Goal: Task Accomplishment & Management: Complete application form

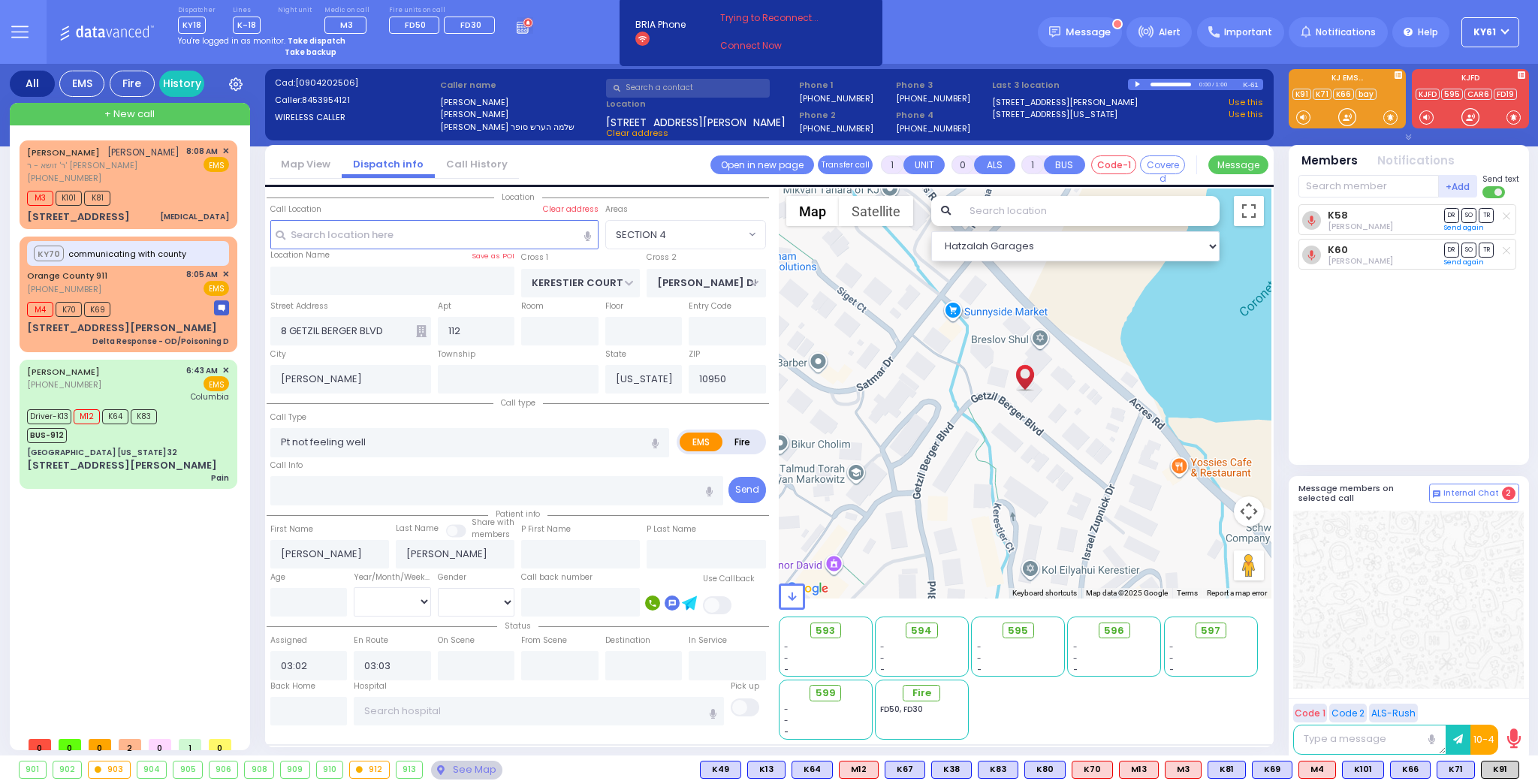
select select "SECTION 4"
select select
click at [207, 414] on div "Driver-K13 M12 K64 K83 BUS-912" at bounding box center [127, 424] width 202 height 37
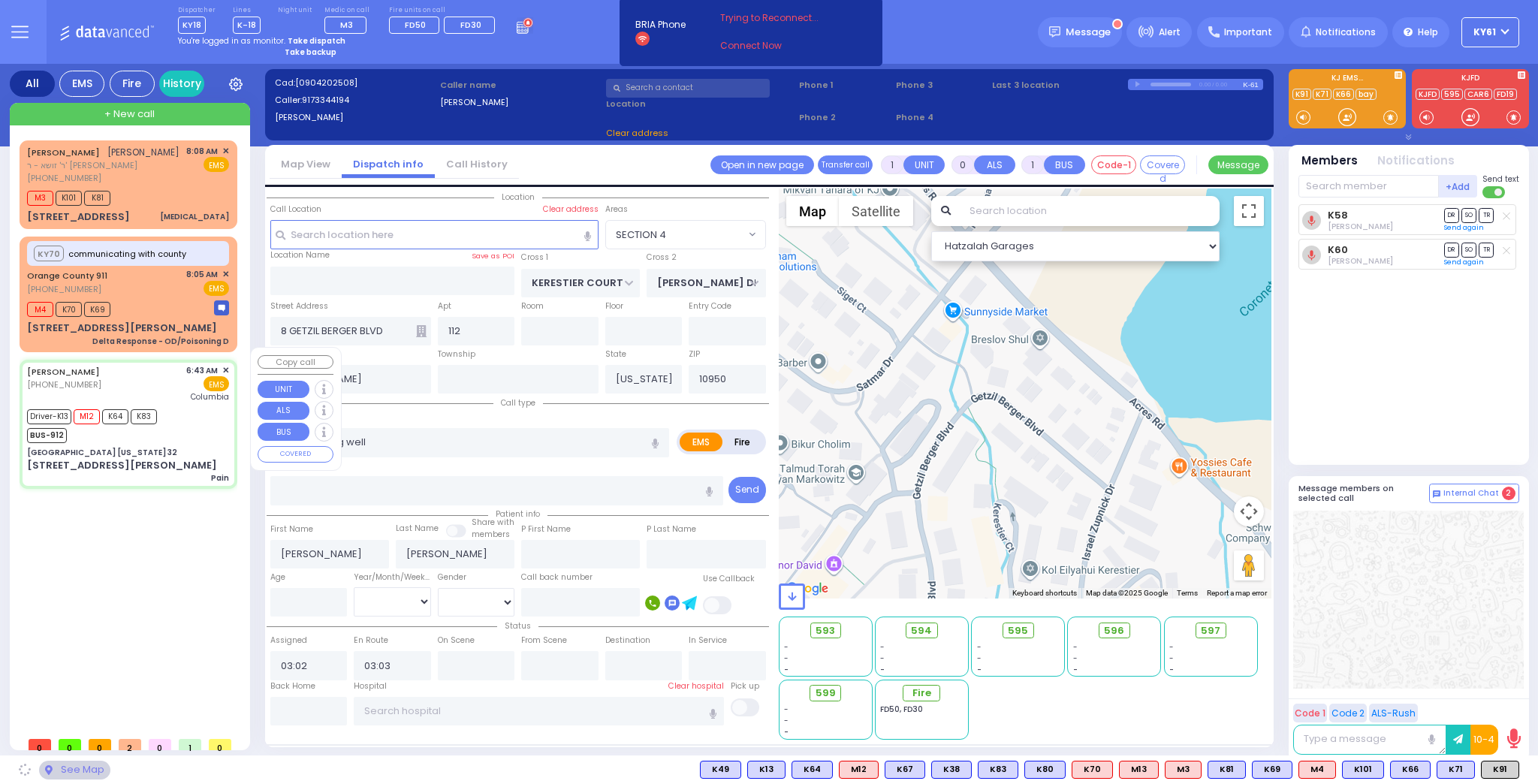
type input "6"
select select
type input "Pain"
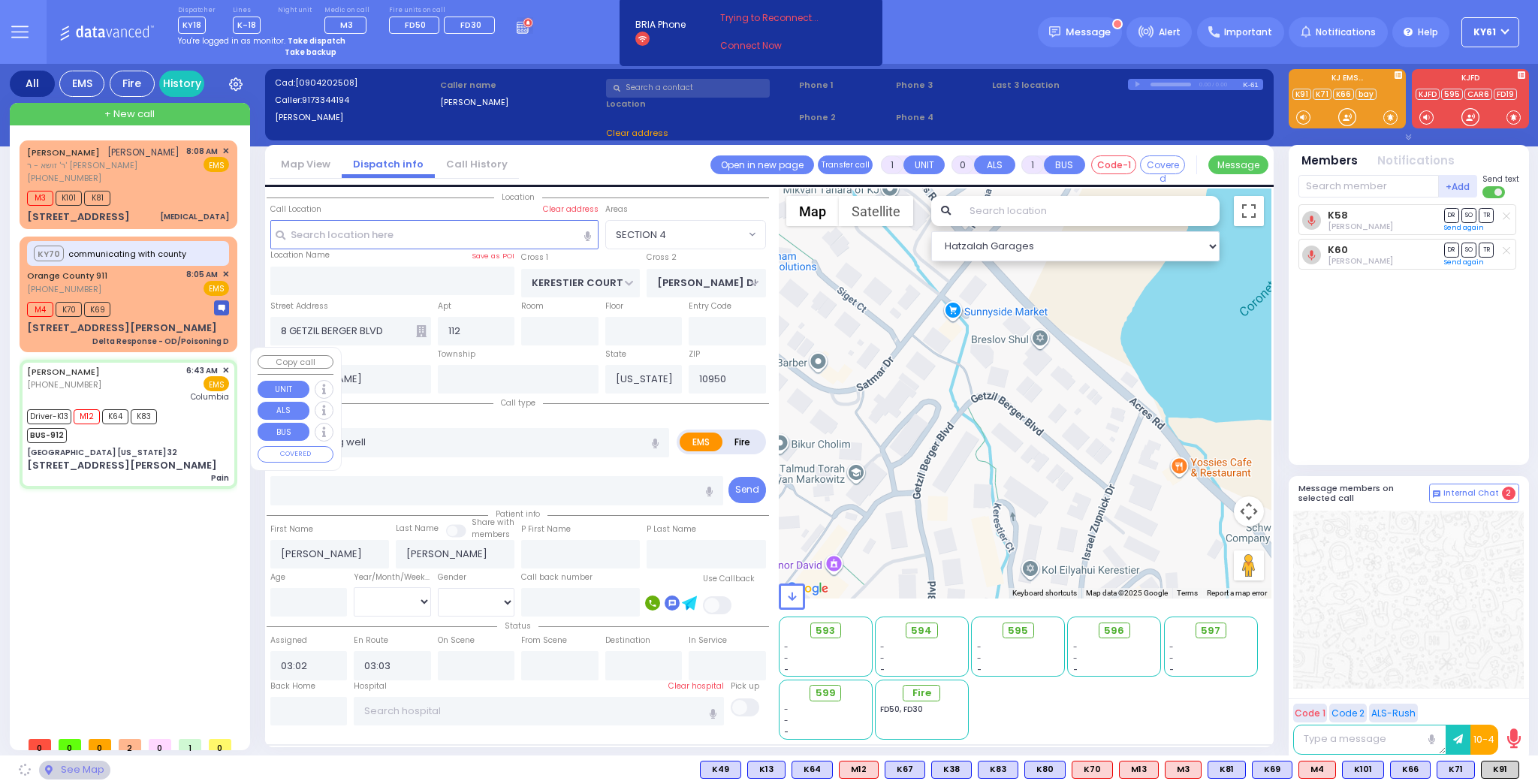
radio input "true"
type input "[PERSON_NAME]"
type input "21"
select select "Year"
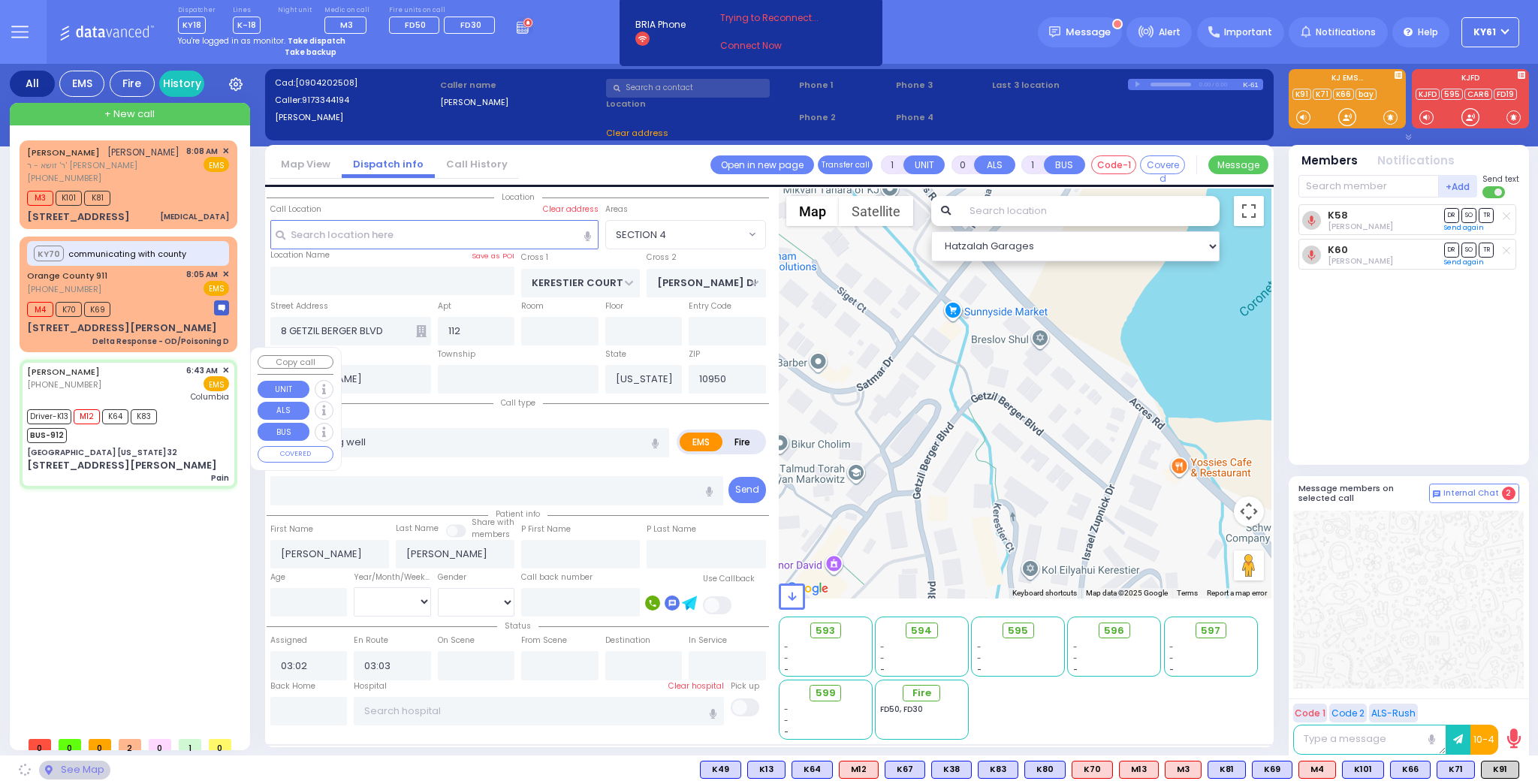
select select "[DEMOGRAPHIC_DATA]"
type input "06:43"
type input "06:48"
type input "06:50"
type input "06:53"
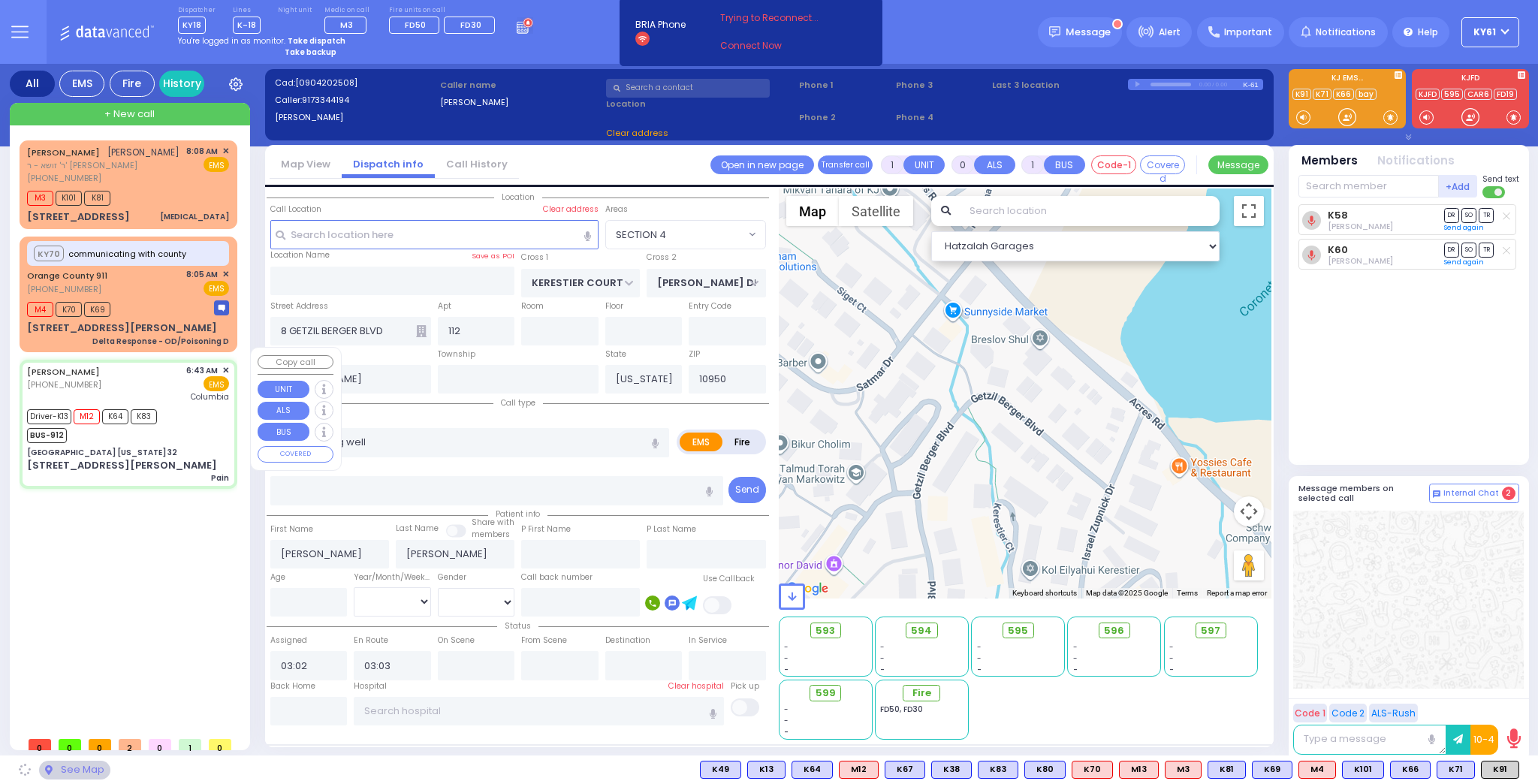
type input "08:09"
type input "08:51"
type input "[US_STATE][GEOGRAPHIC_DATA]- [GEOGRAPHIC_DATA]"
select select "Hatzalah Garages"
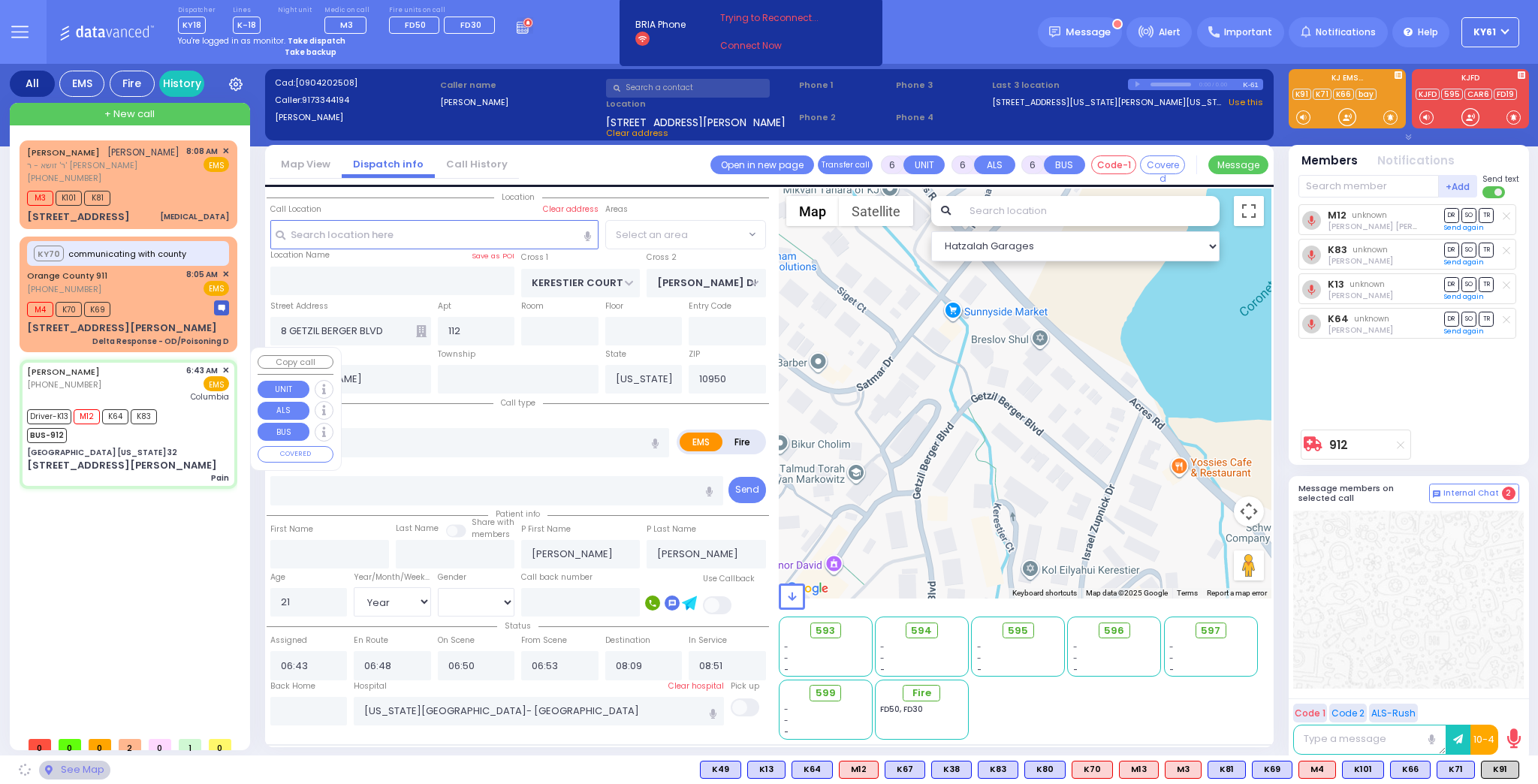
type input "[GEOGRAPHIC_DATA] [US_STATE] 32"
type input "CENTRE DR"
type input "AVERILL AVE"
type input "[STREET_ADDRESS][PERSON_NAME]"
type input "Woodbury"
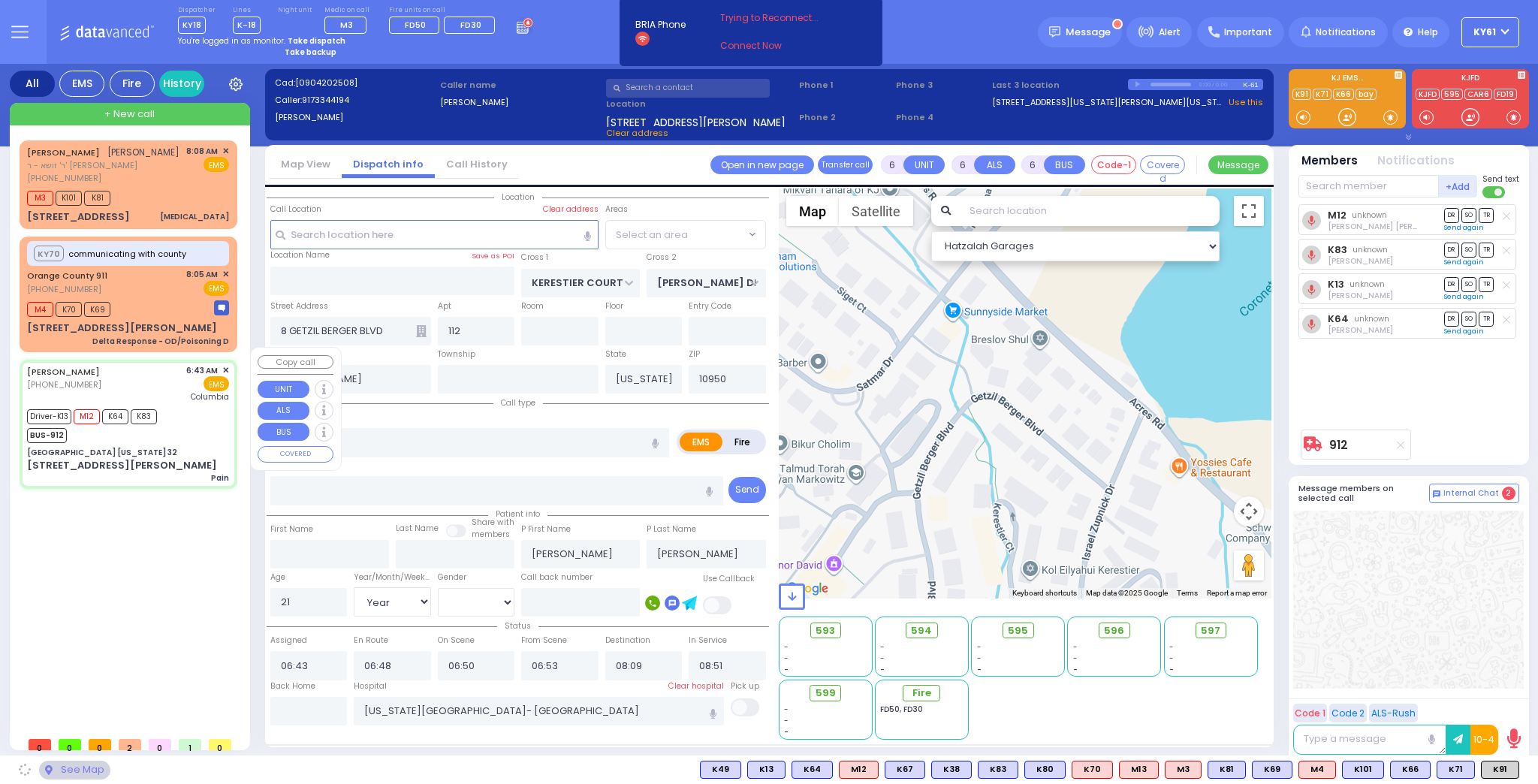
type input "10917"
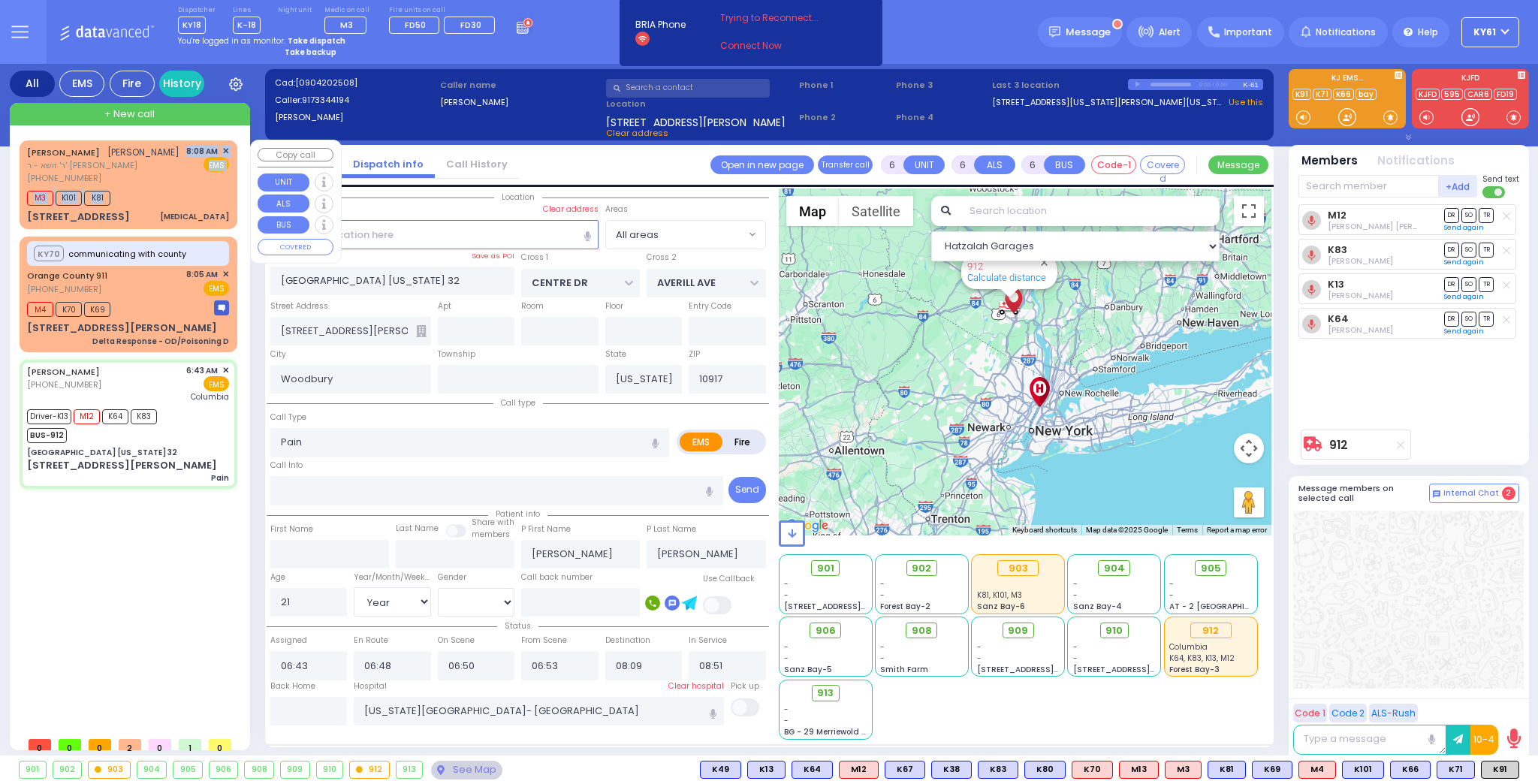
click at [162, 184] on div "[PERSON_NAME] [PERSON_NAME] ר' זושא - ר' [PERSON_NAME] [PHONE_NUMBER] 8:08 AM ✕…" at bounding box center [128, 185] width 212 height 84
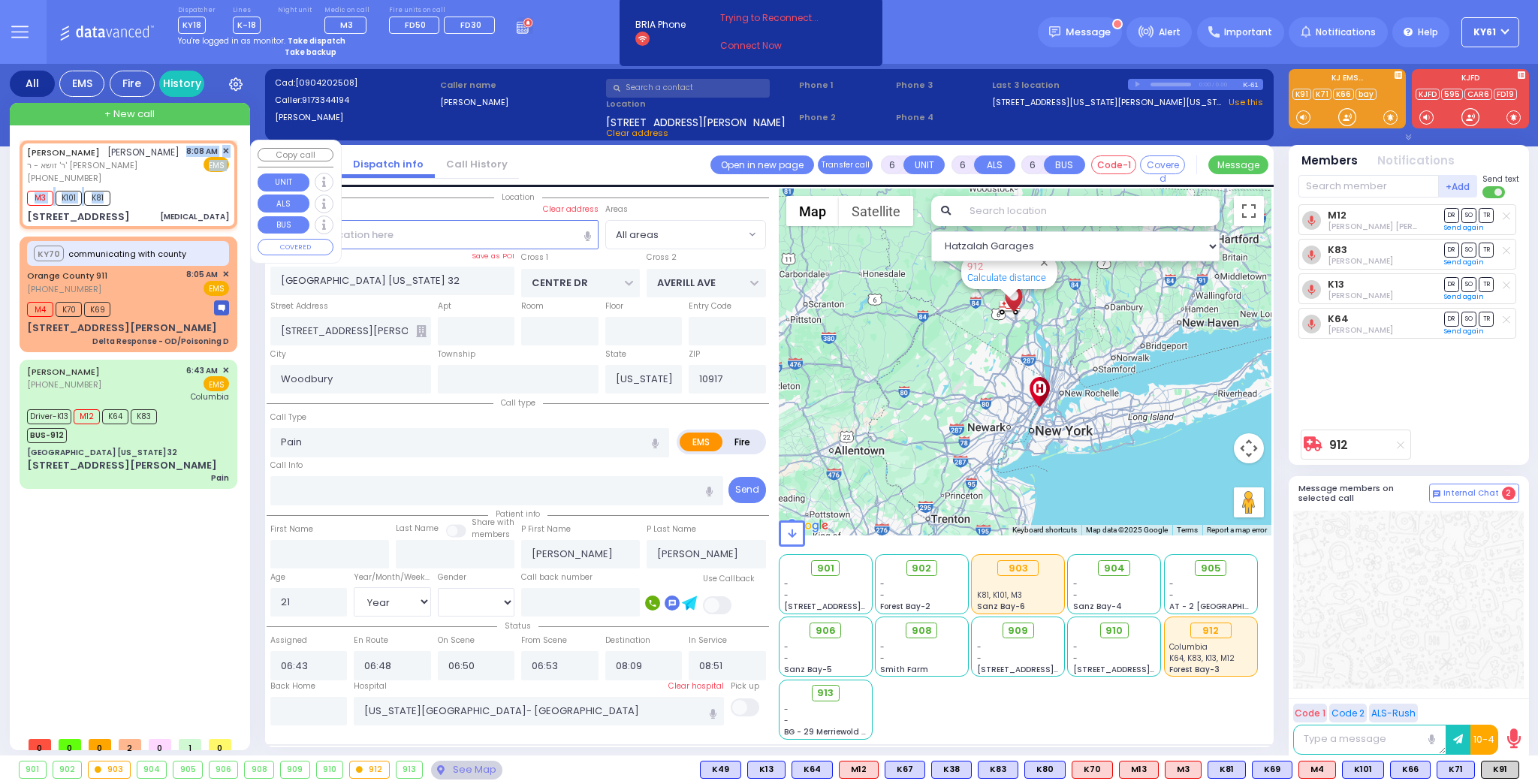
select select
type input "[MEDICAL_DATA]"
radio input "true"
type input "[PERSON_NAME]"
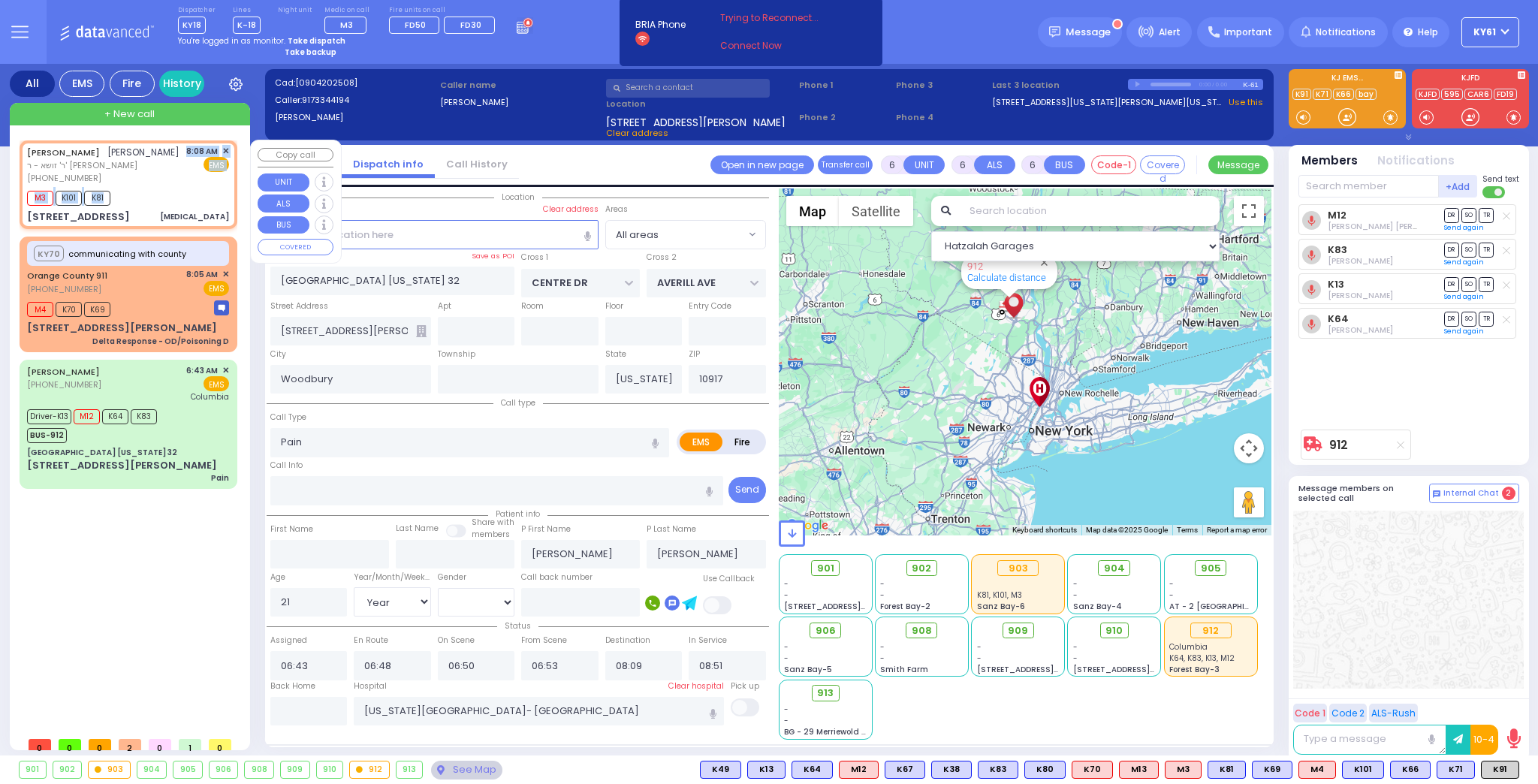
type input "[PERSON_NAME]"
type input "60"
select select "Year"
select select "[DEMOGRAPHIC_DATA]"
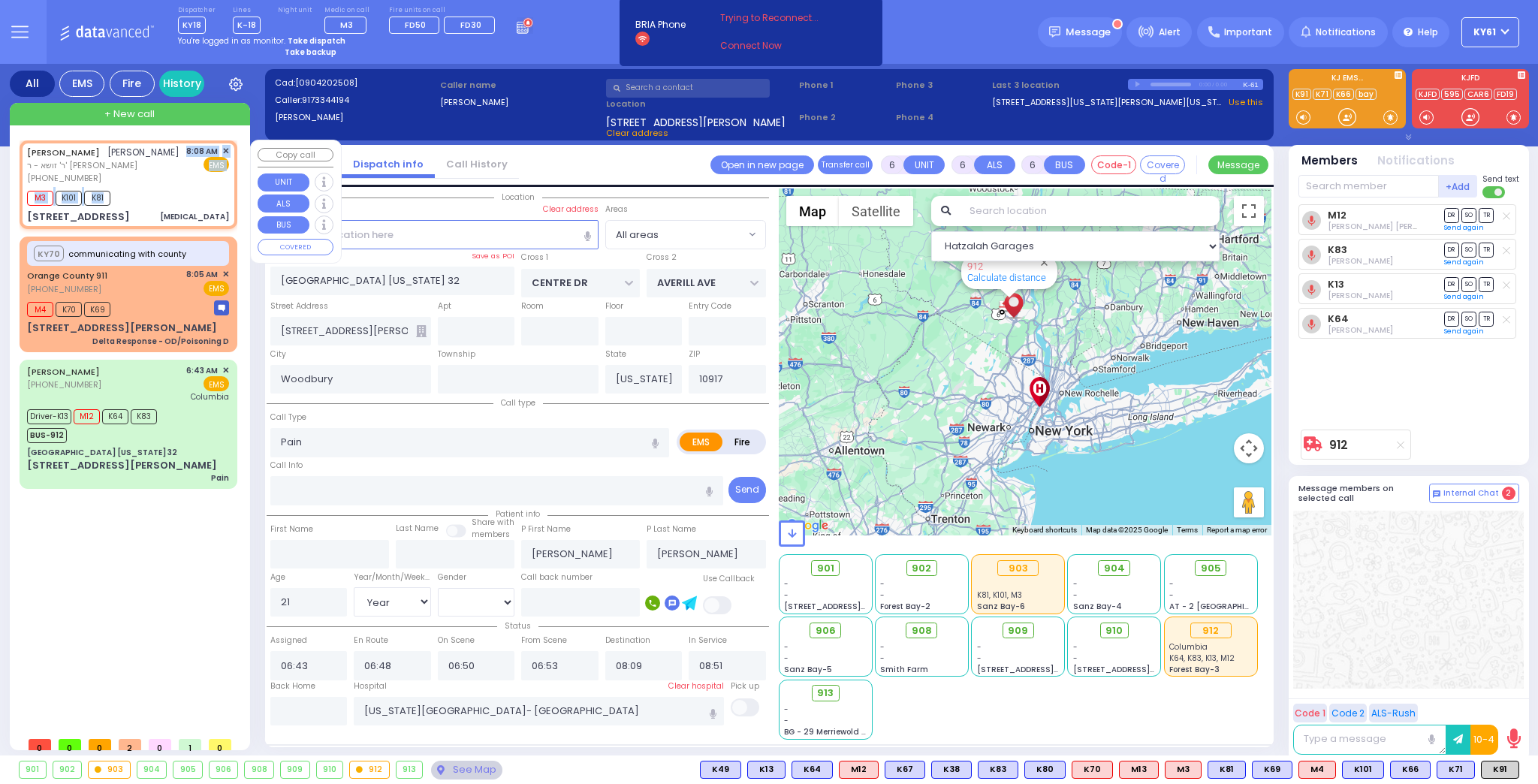
type input "08:08"
type input "08:10"
type input "08:15"
type input "08:34"
type input "08:54"
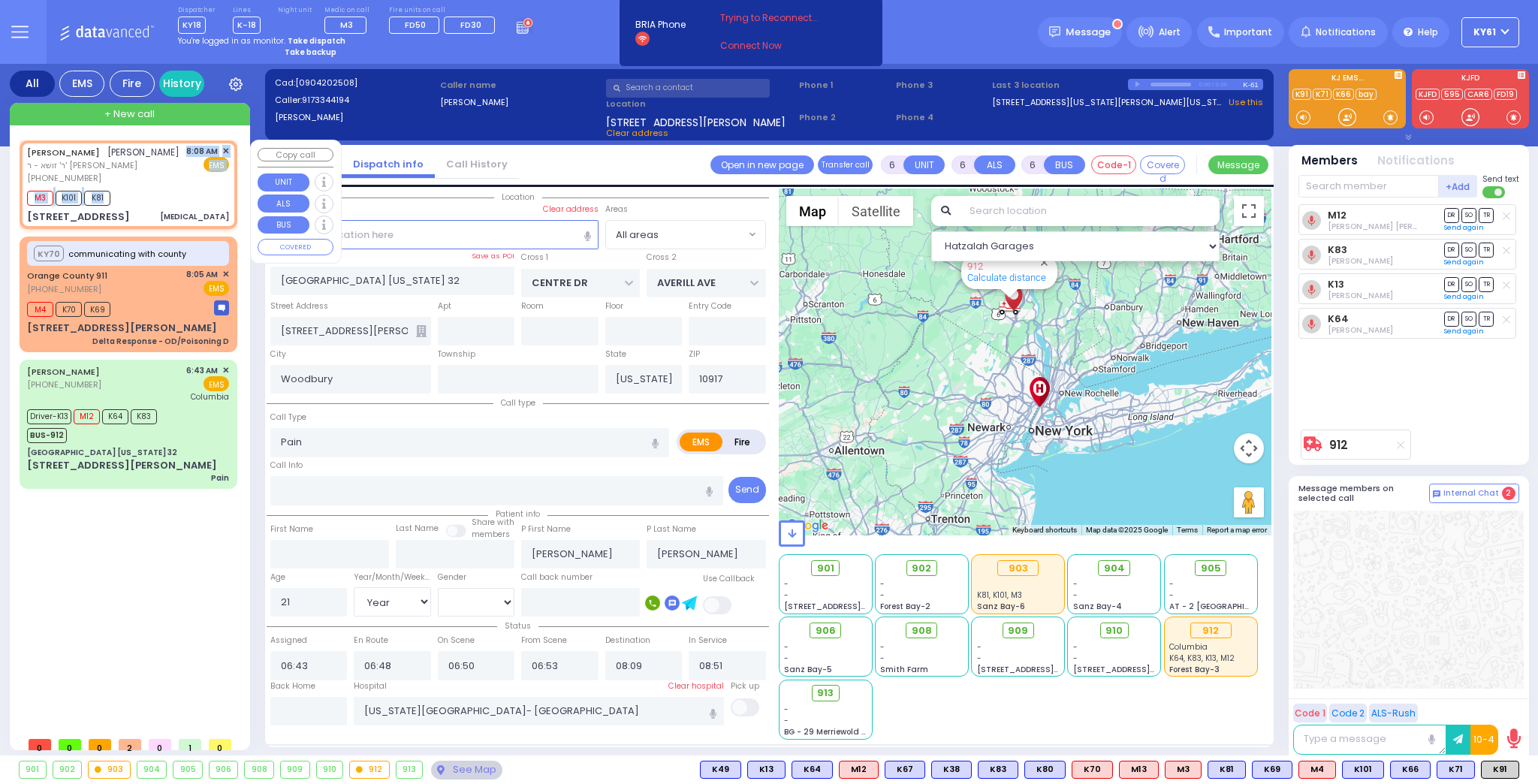
type input "[GEOGRAPHIC_DATA]- [GEOGRAPHIC_DATA]: Emergency Room"
select select "Hatzalah Garages"
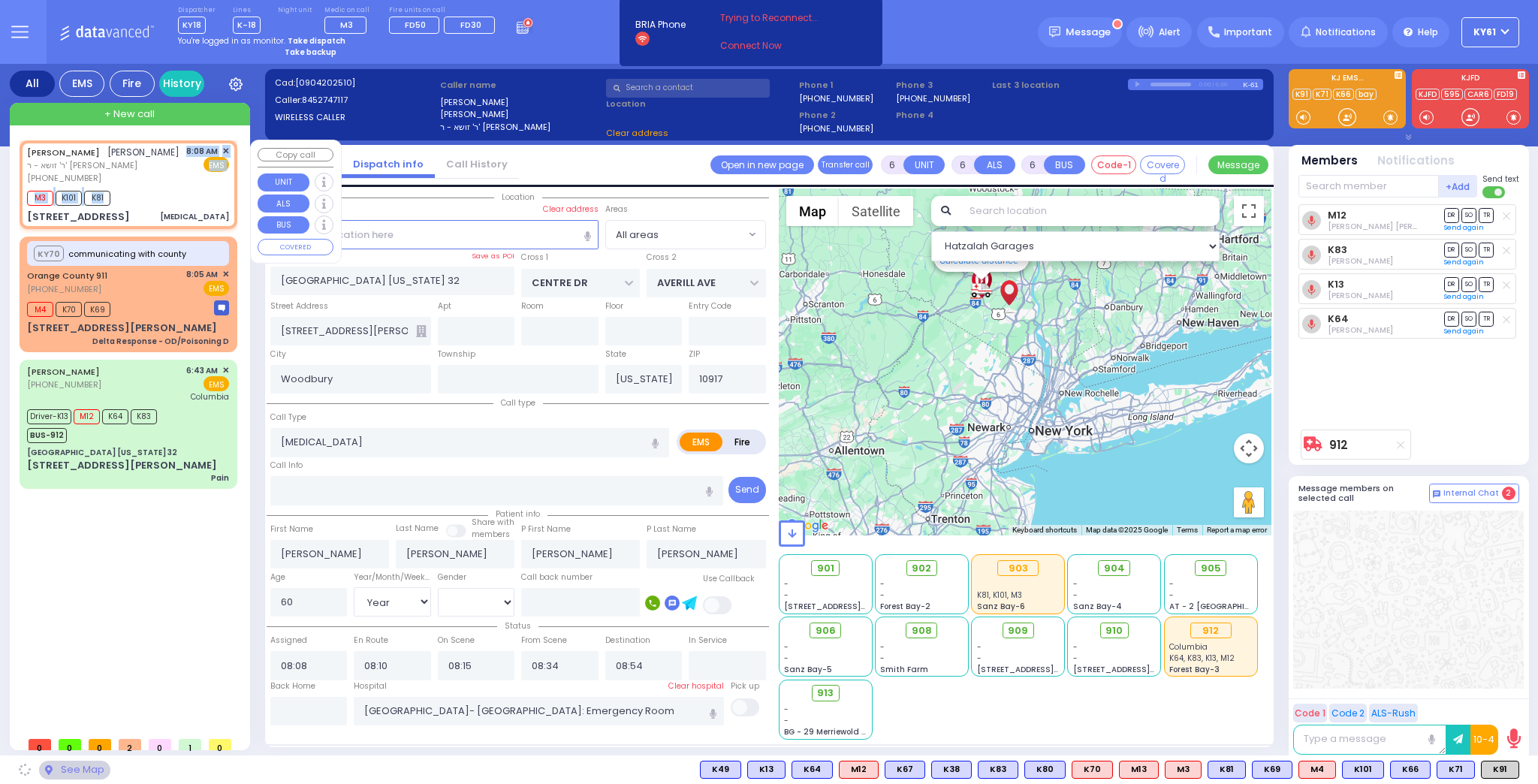
type input "GORLITZ COURT"
type input "SCHUNNEMUNK RD"
type input "[STREET_ADDRESS]"
type input "114"
type input "[PERSON_NAME]"
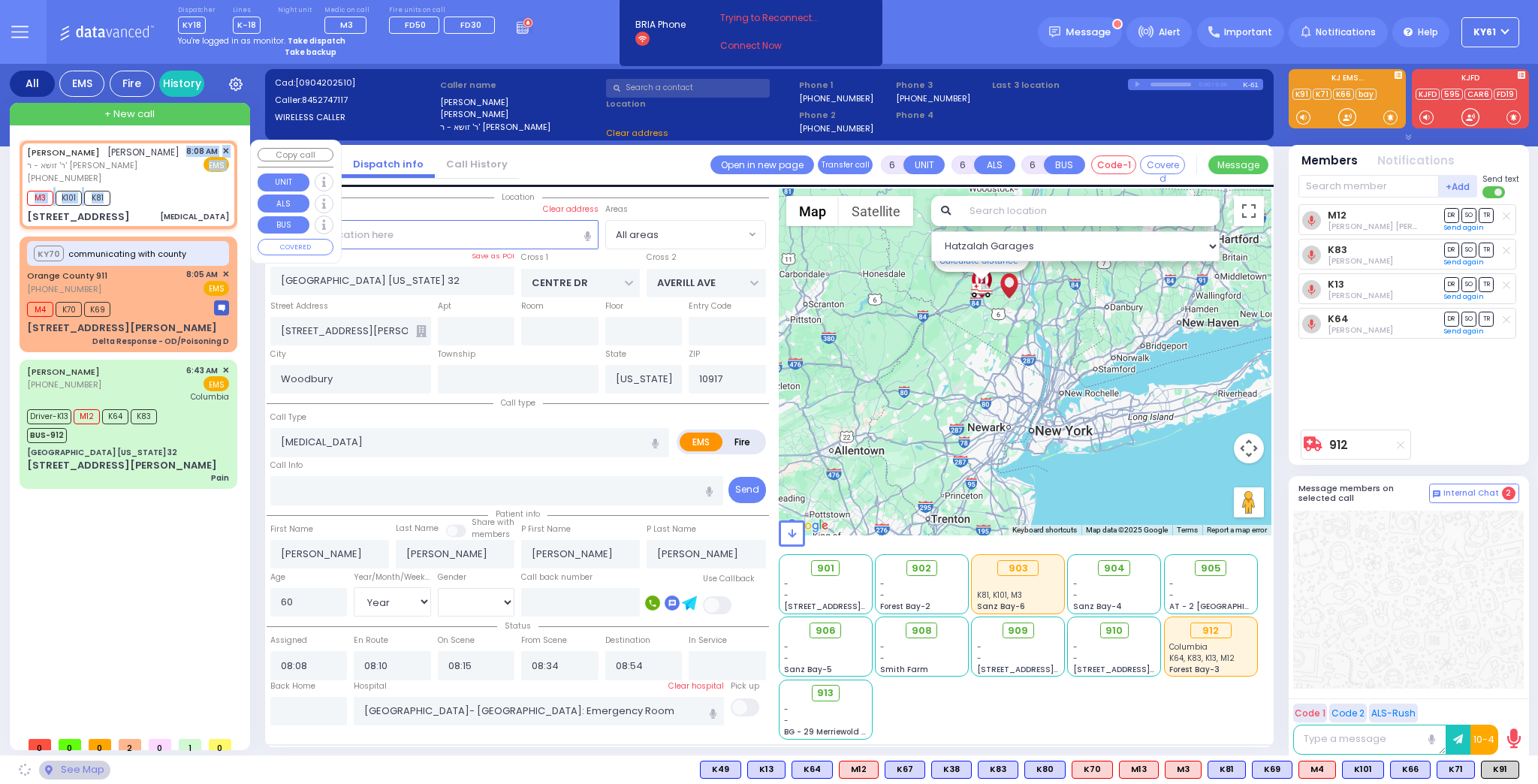
type input "10950"
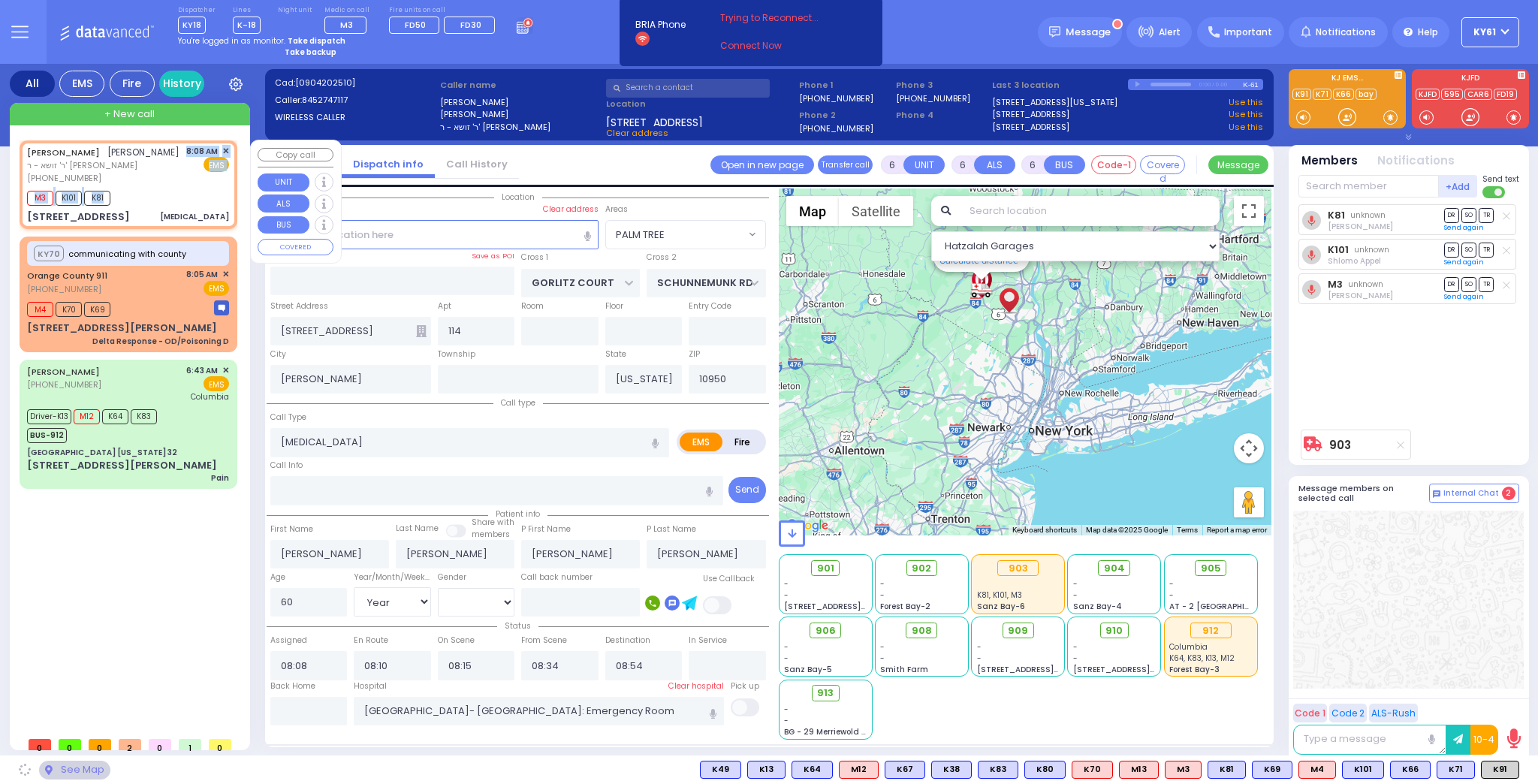
select select "PALM TREE"
